Goal: Task Accomplishment & Management: Complete application form

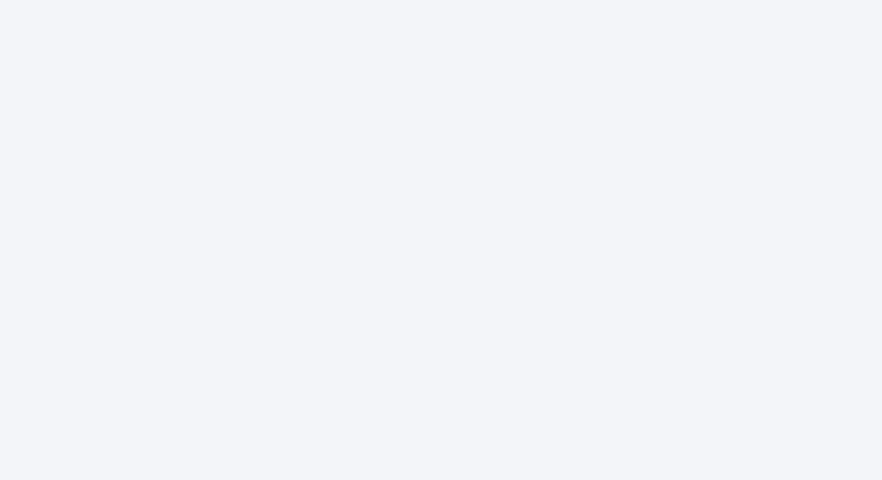
click at [780, 153] on div at bounding box center [441, 240] width 882 height 480
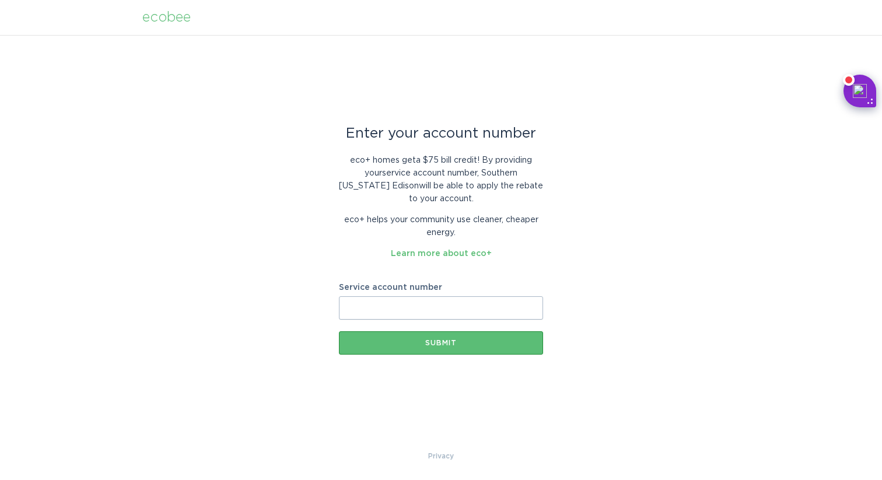
click at [440, 306] on input "Service account number" at bounding box center [441, 307] width 204 height 23
click at [505, 259] on div "eco+ homes get a $75 bill credit ! By providing your service account number , S…" at bounding box center [441, 203] width 204 height 114
click at [496, 311] on input "Service account number" at bounding box center [441, 307] width 204 height 23
paste input "8020430766"
type input "8020430766"
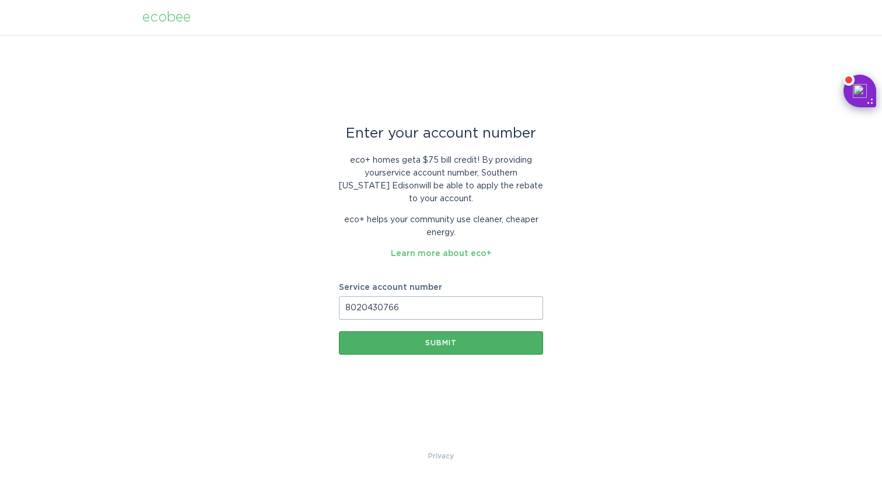
click at [479, 349] on button "Submit" at bounding box center [441, 342] width 204 height 23
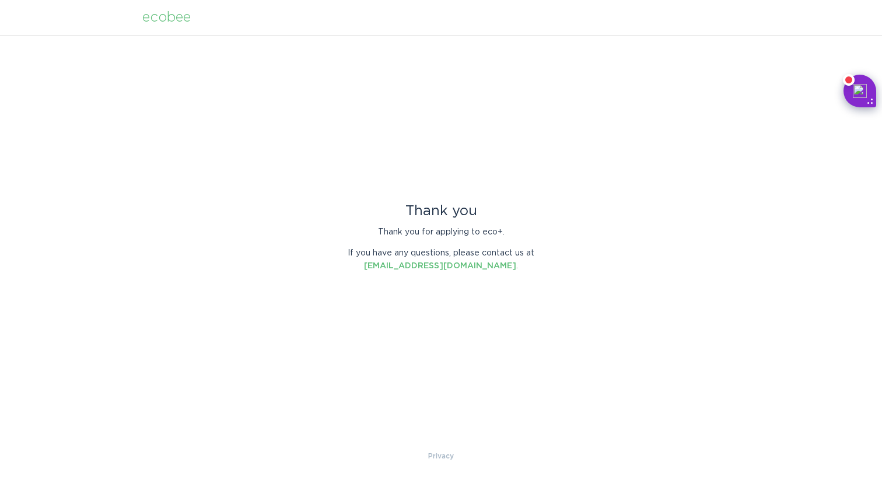
click at [517, 213] on div "Thank you" at bounding box center [441, 211] width 204 height 13
